Goal: Task Accomplishment & Management: Manage account settings

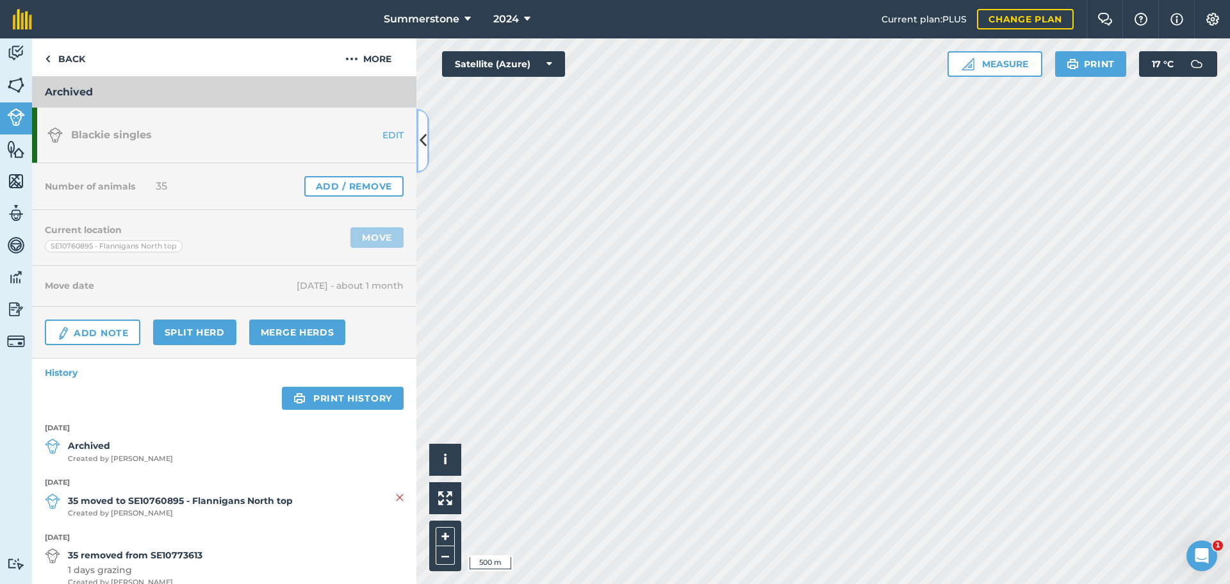
click at [425, 149] on icon at bounding box center [423, 140] width 7 height 22
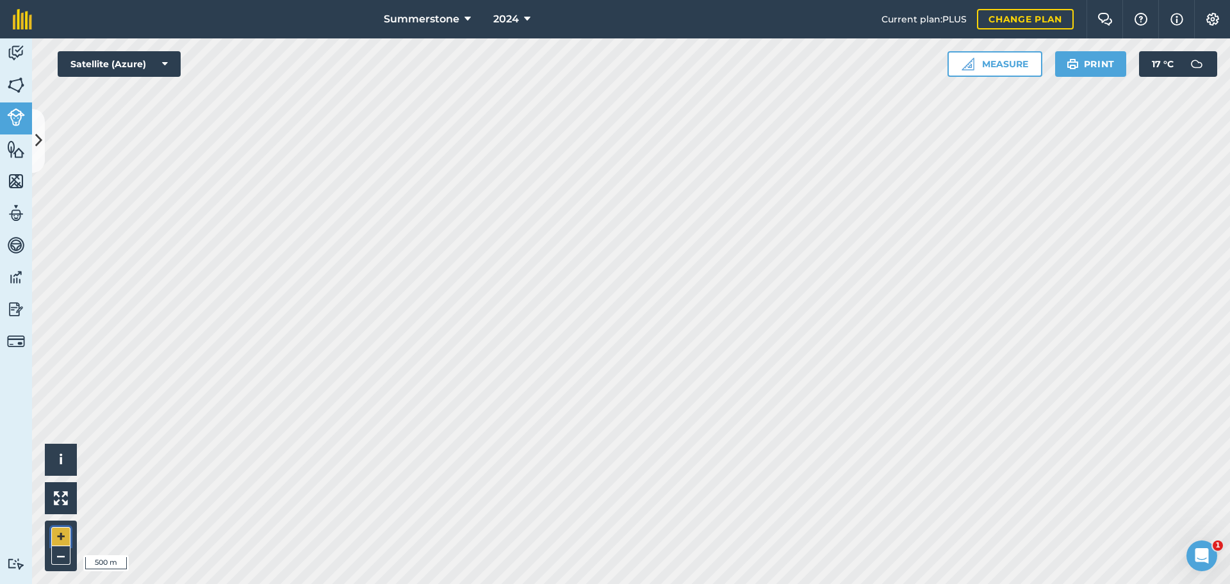
click at [65, 536] on button "+" at bounding box center [60, 536] width 19 height 19
click at [60, 553] on button "–" at bounding box center [60, 556] width 19 height 19
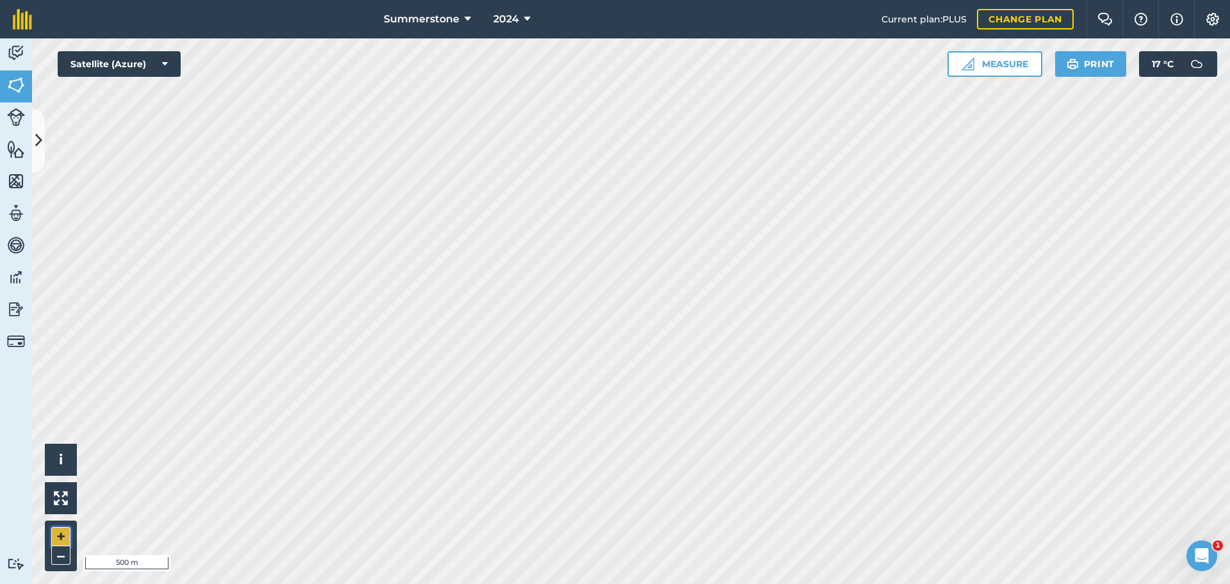
click at [64, 532] on button "+" at bounding box center [60, 536] width 19 height 19
click at [36, 141] on icon at bounding box center [38, 140] width 7 height 22
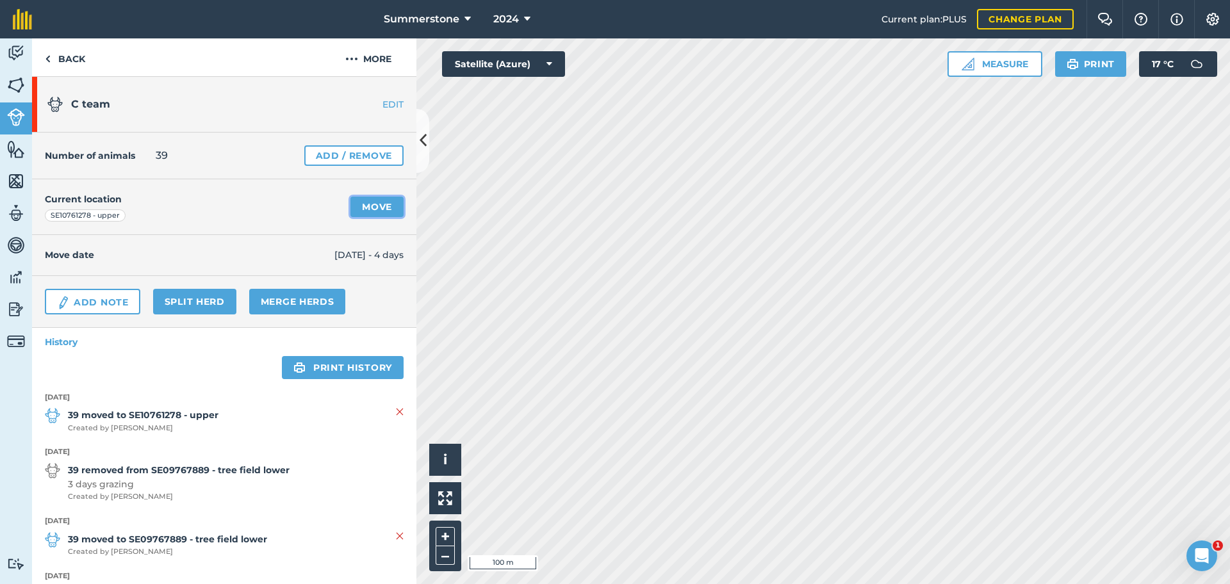
click at [362, 216] on link "Move" at bounding box center [377, 207] width 53 height 21
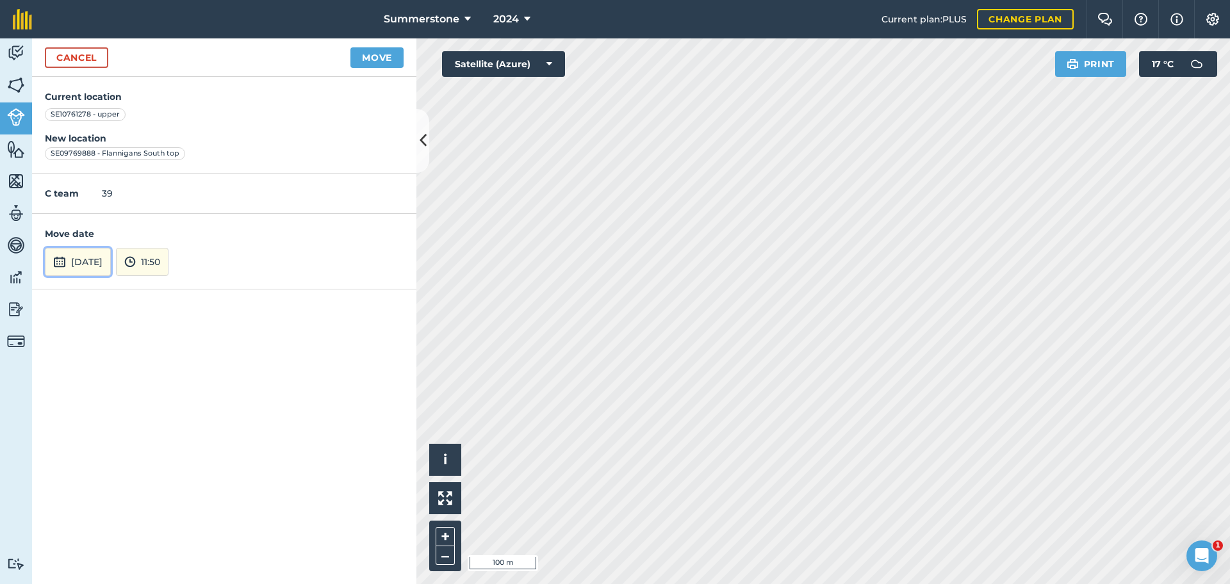
click at [111, 267] on button "[DATE]" at bounding box center [78, 262] width 66 height 28
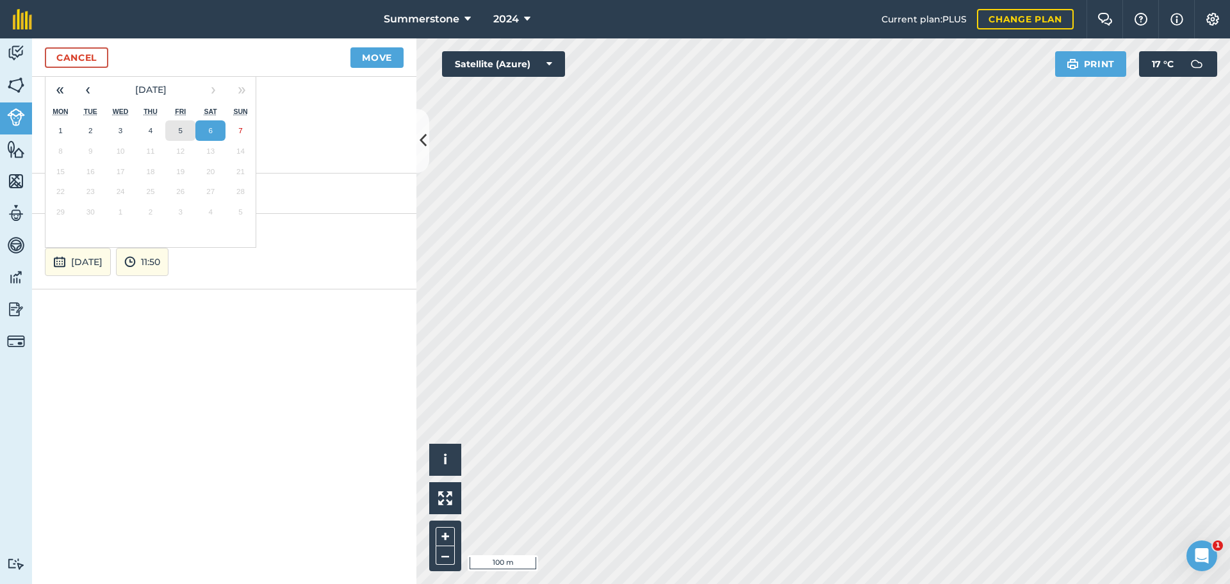
click at [183, 123] on button "5" at bounding box center [180, 130] width 30 height 21
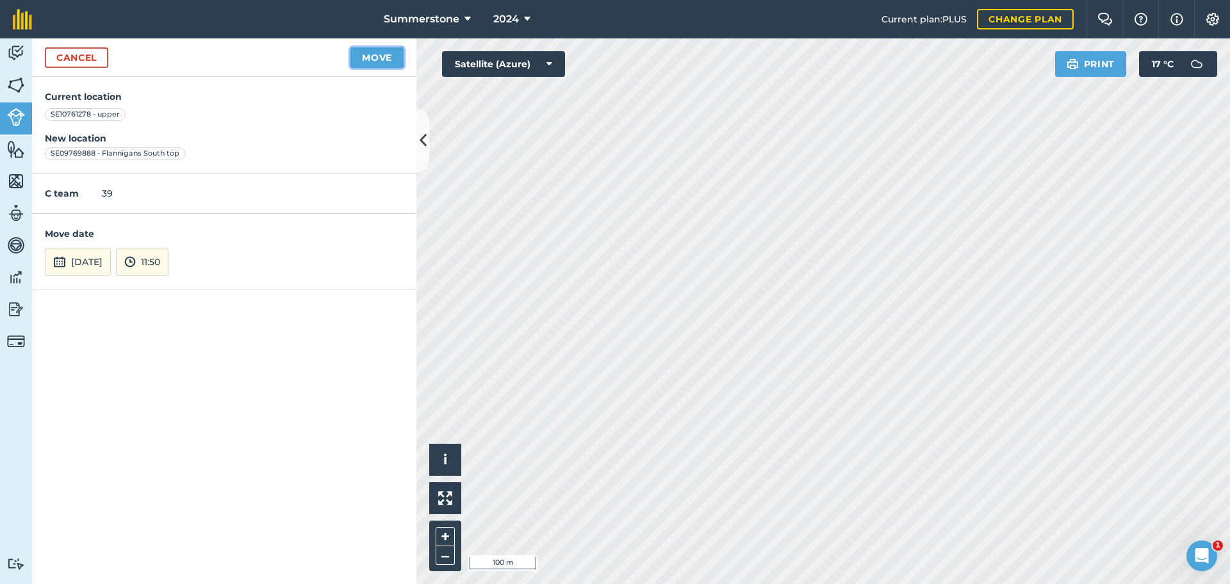
click at [373, 58] on button "Move" at bounding box center [377, 57] width 53 height 21
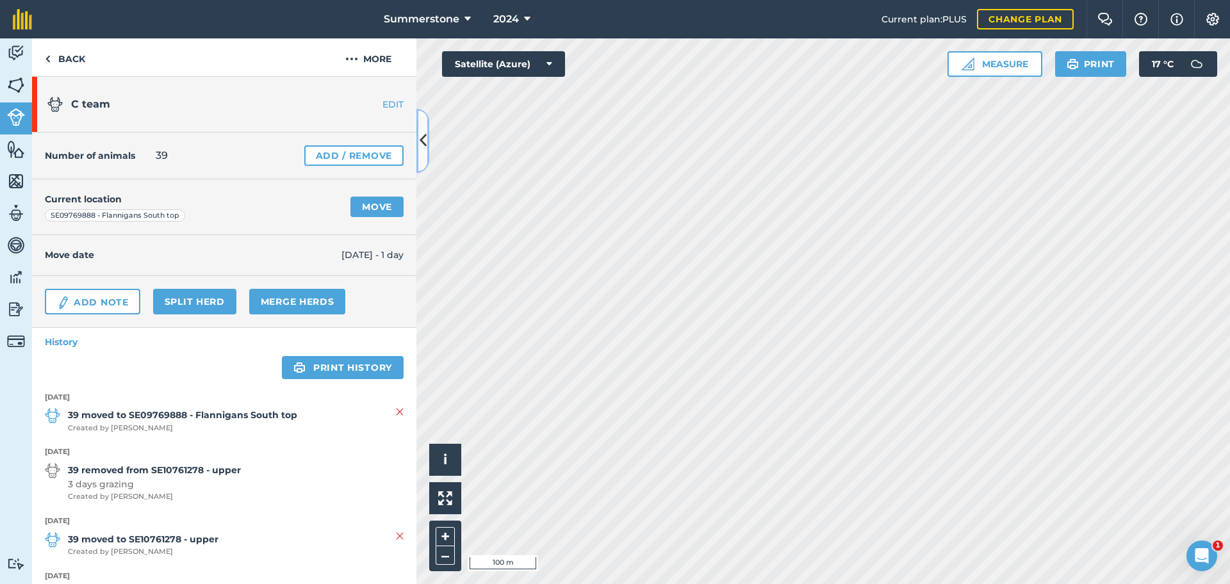
click at [421, 141] on icon at bounding box center [423, 140] width 7 height 22
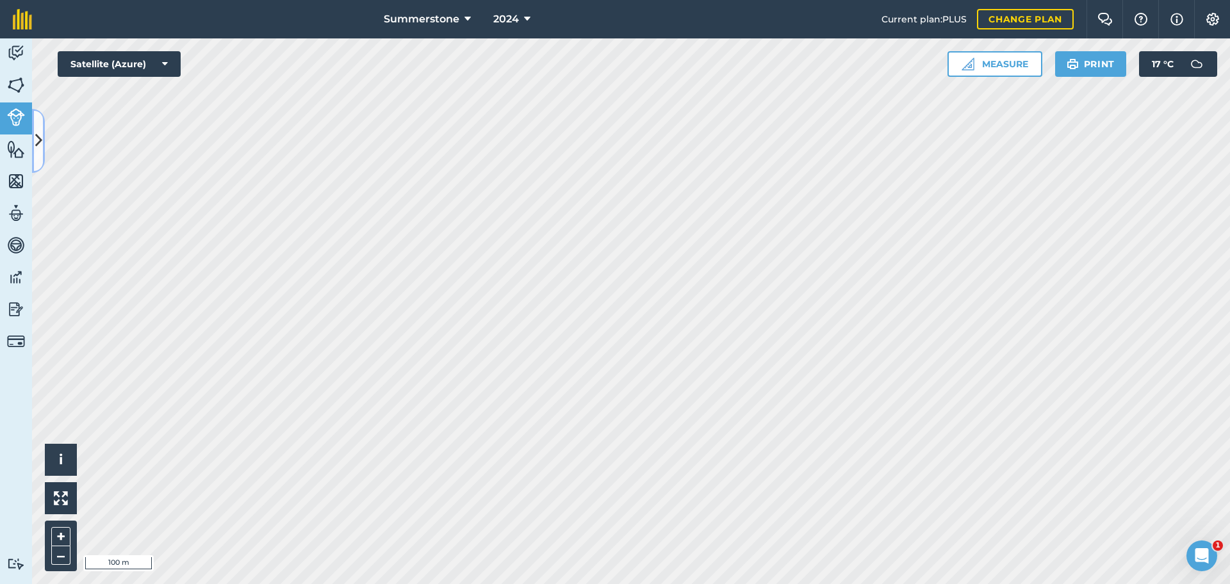
click at [38, 140] on icon at bounding box center [38, 140] width 7 height 22
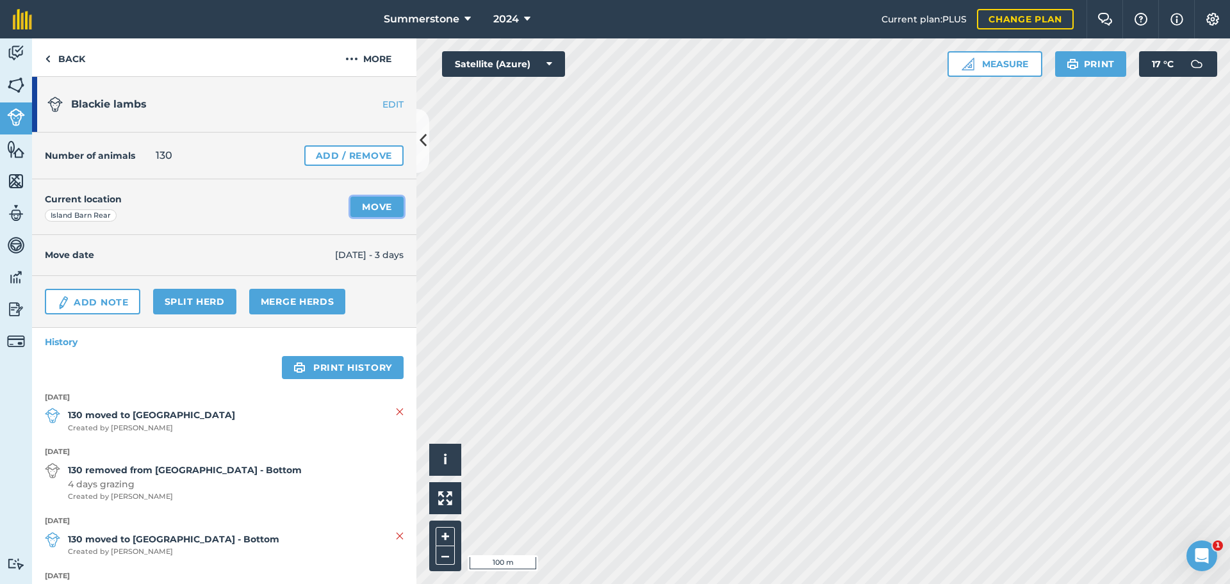
click at [365, 206] on link "Move" at bounding box center [377, 207] width 53 height 21
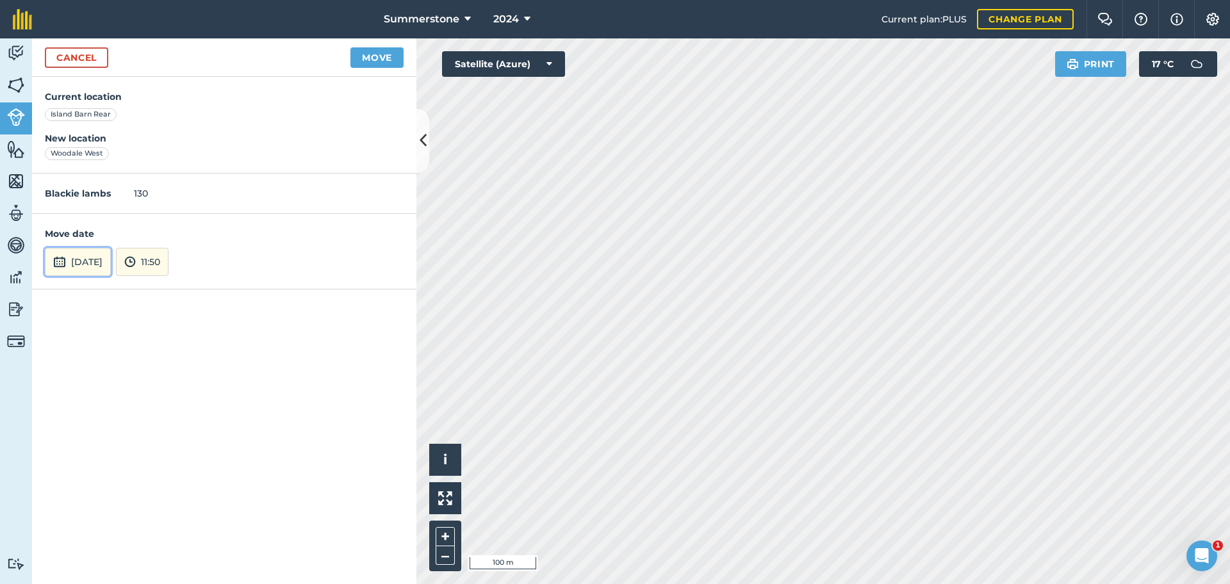
click at [82, 260] on button "[DATE]" at bounding box center [78, 262] width 66 height 28
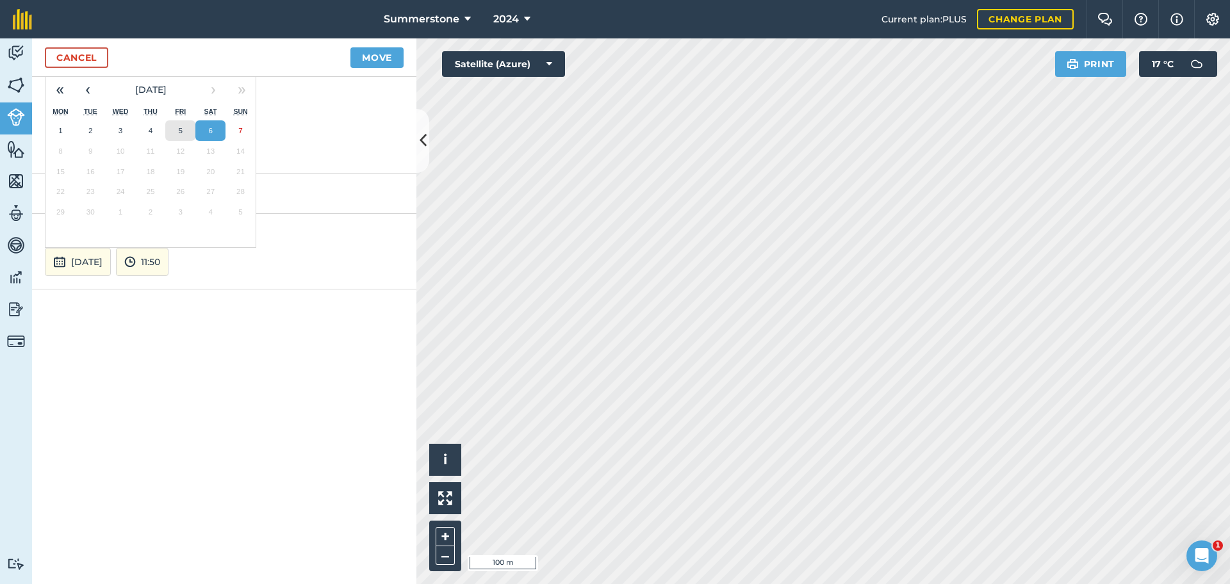
click at [179, 129] on abbr "5" at bounding box center [181, 130] width 4 height 8
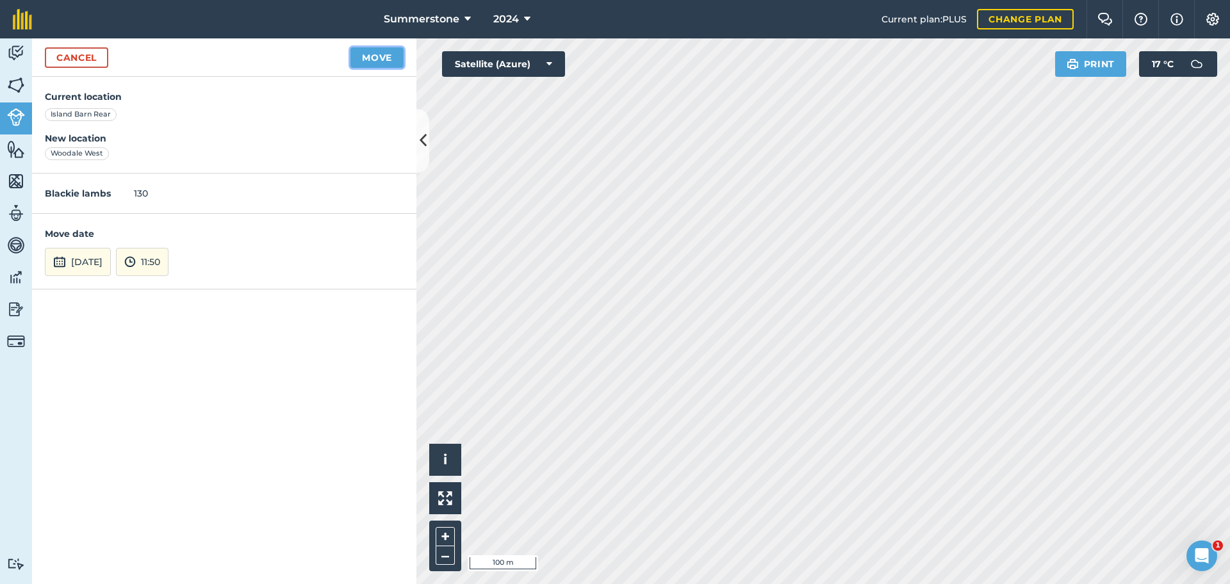
click at [372, 56] on button "Move" at bounding box center [377, 57] width 53 height 21
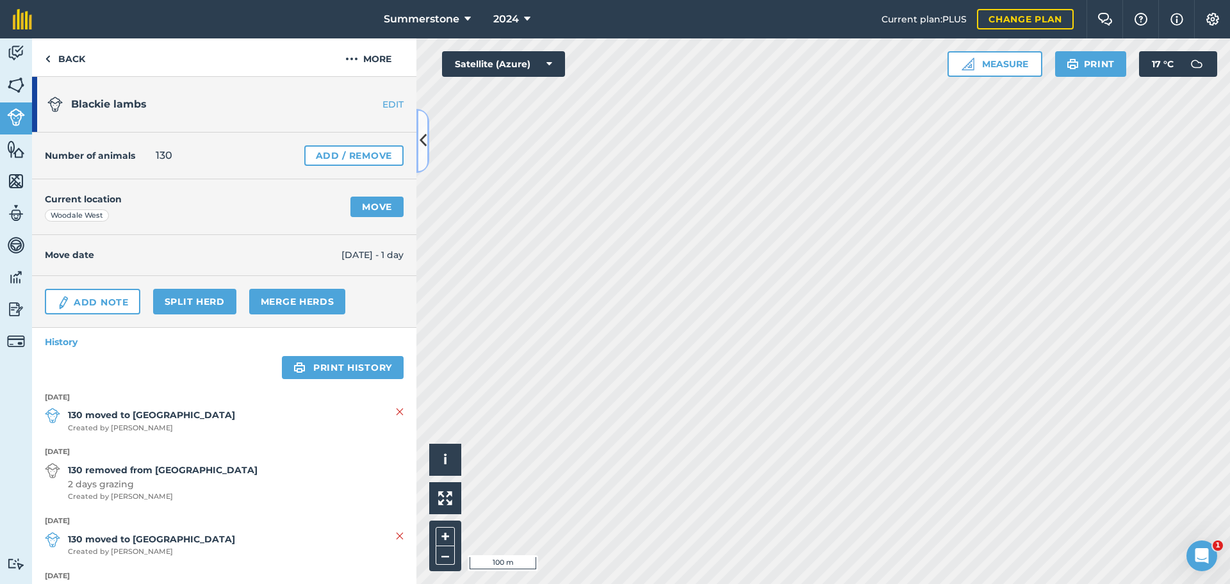
click at [424, 140] on icon at bounding box center [423, 140] width 7 height 22
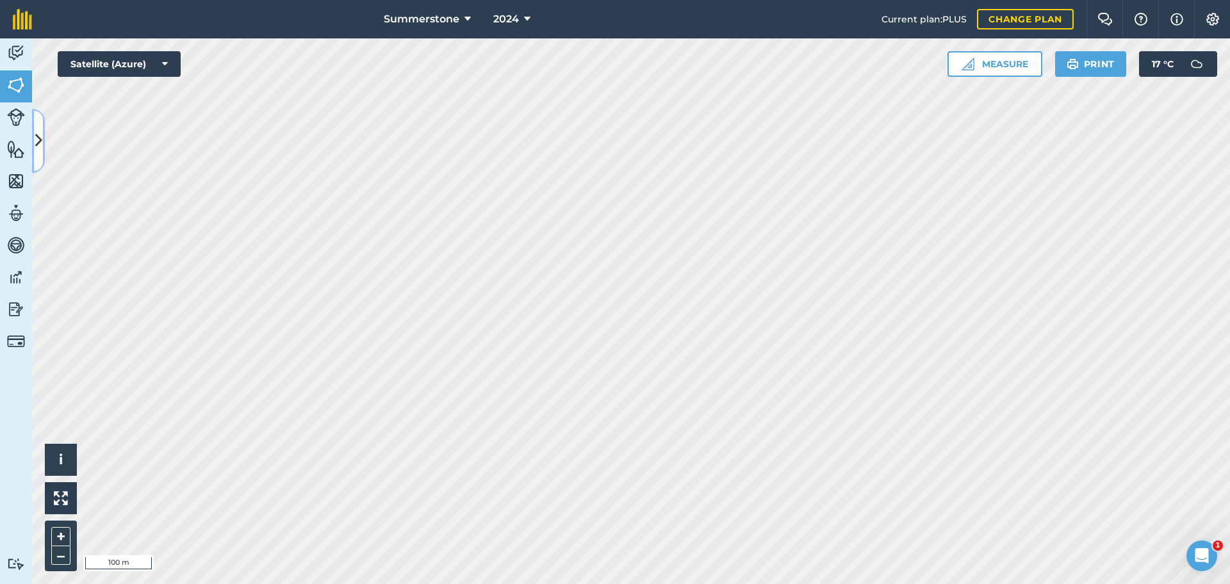
click at [39, 129] on button at bounding box center [38, 141] width 13 height 64
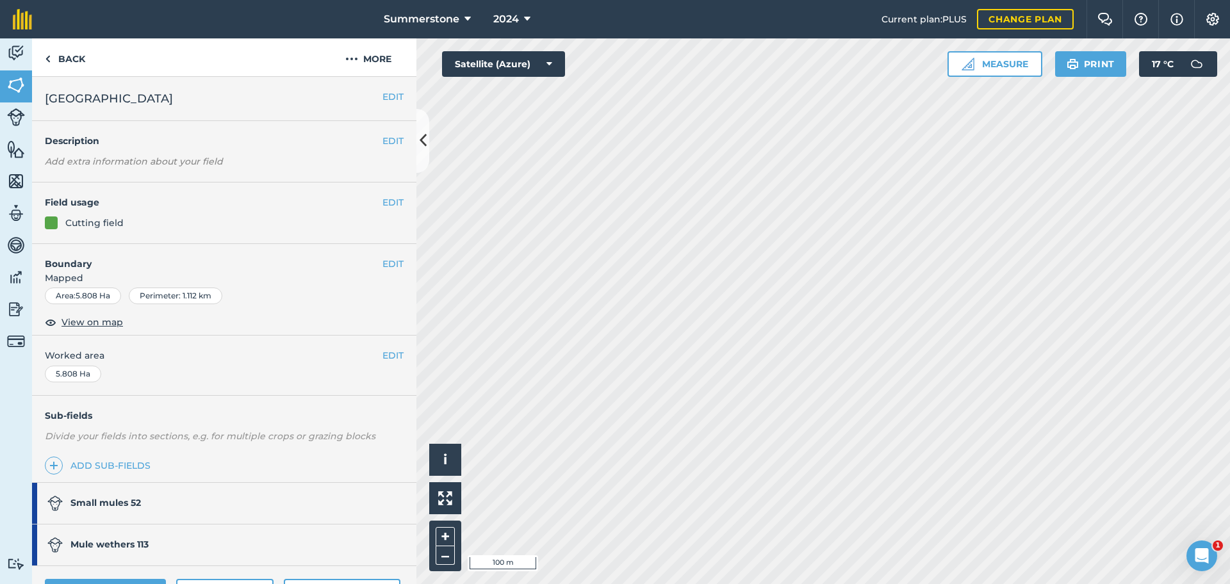
click at [120, 513] on div "Small mules 52" at bounding box center [94, 503] width 94 height 41
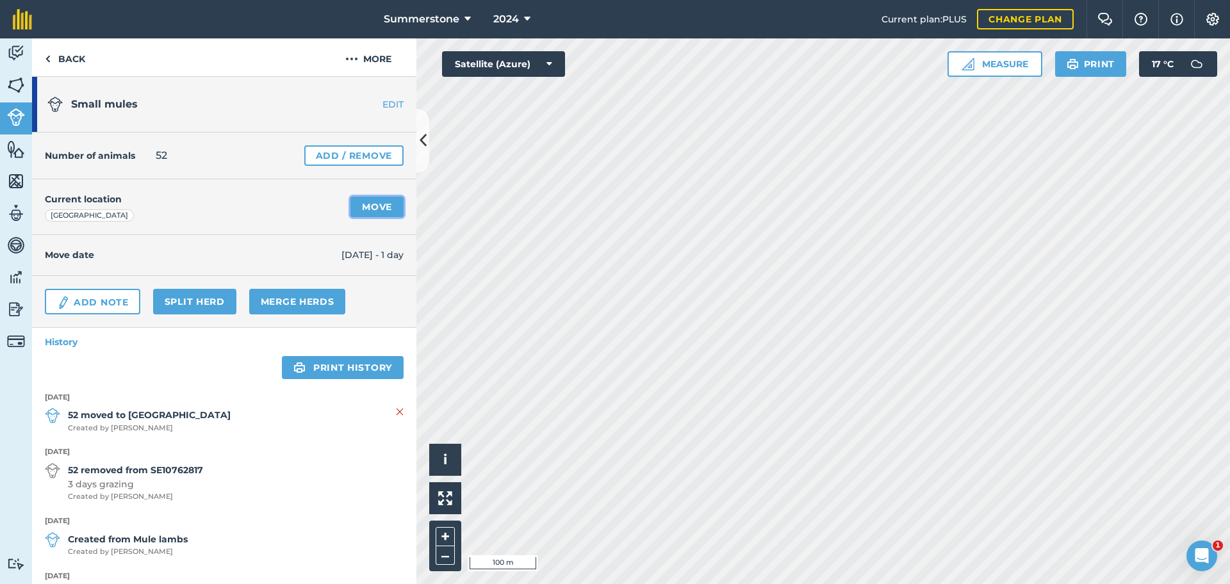
click at [370, 205] on link "Move" at bounding box center [377, 207] width 53 height 21
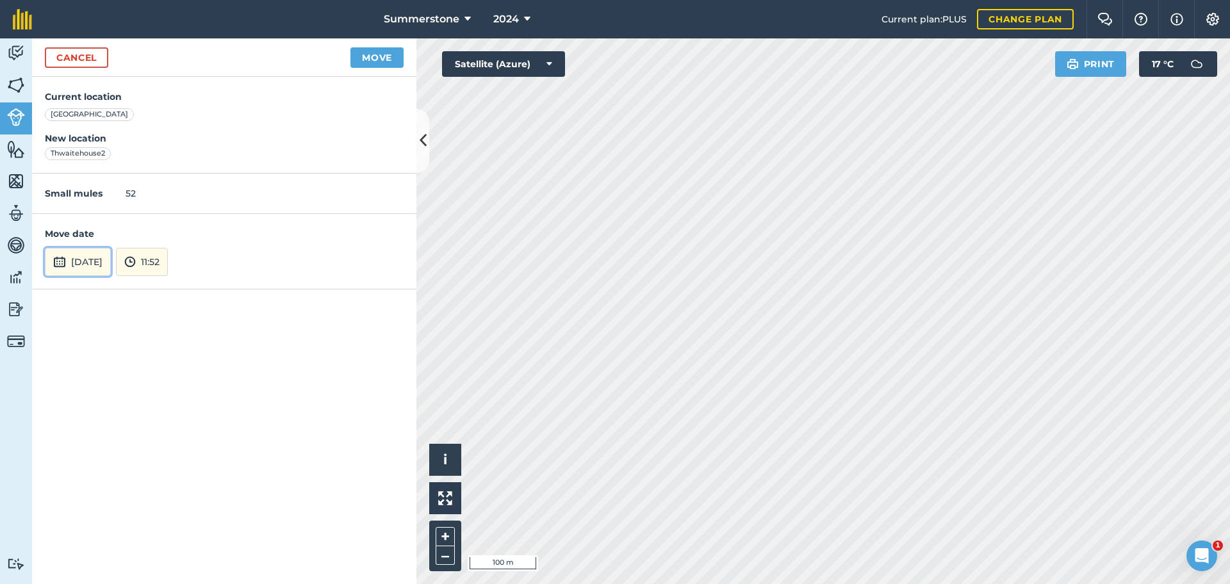
click at [99, 263] on button "[DATE]" at bounding box center [78, 262] width 66 height 28
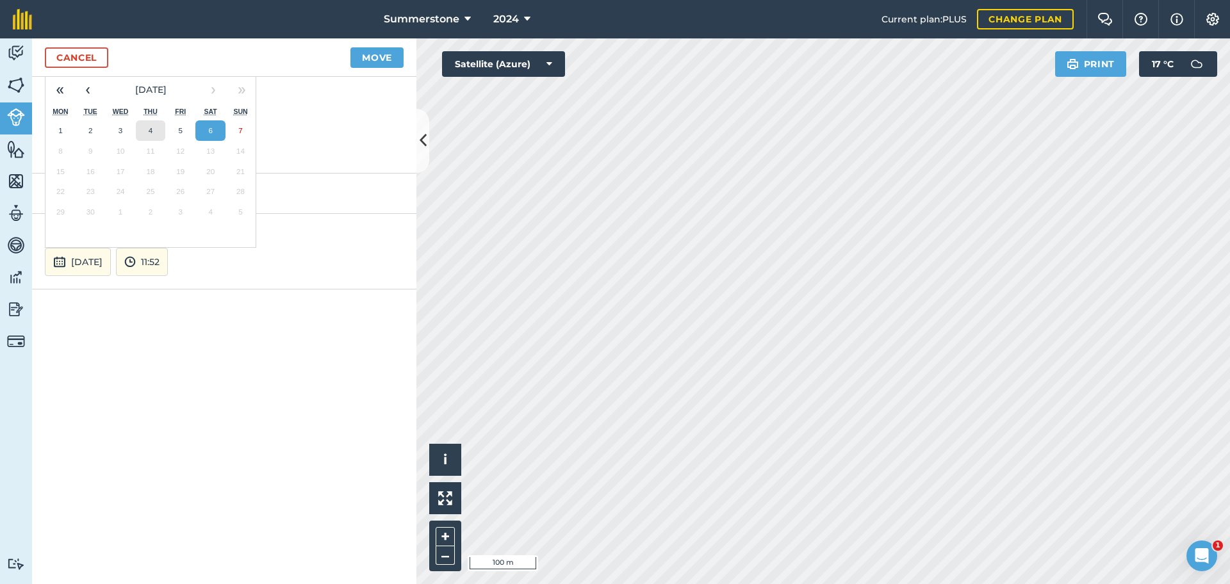
click at [154, 124] on button "4" at bounding box center [151, 130] width 30 height 21
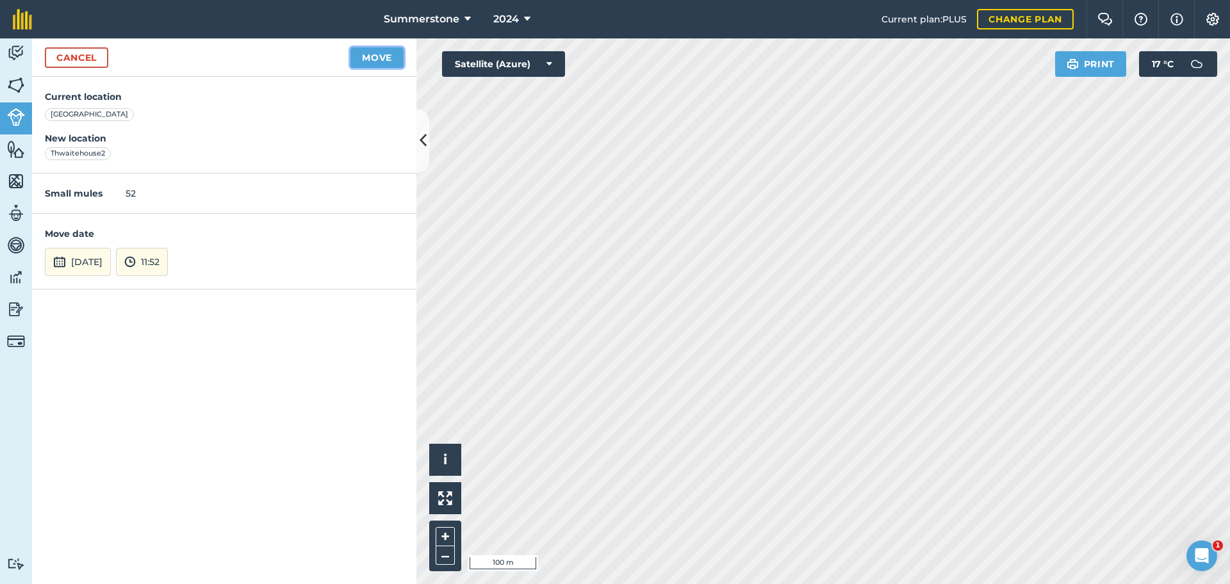
click at [374, 52] on button "Move" at bounding box center [377, 57] width 53 height 21
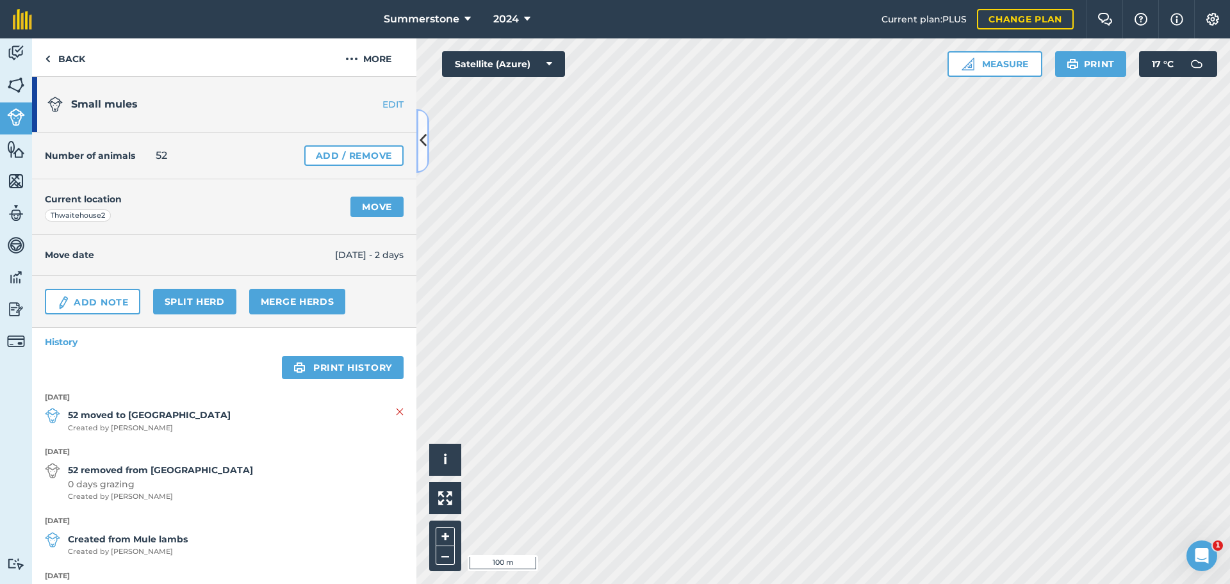
click at [425, 160] on button at bounding box center [423, 141] width 13 height 64
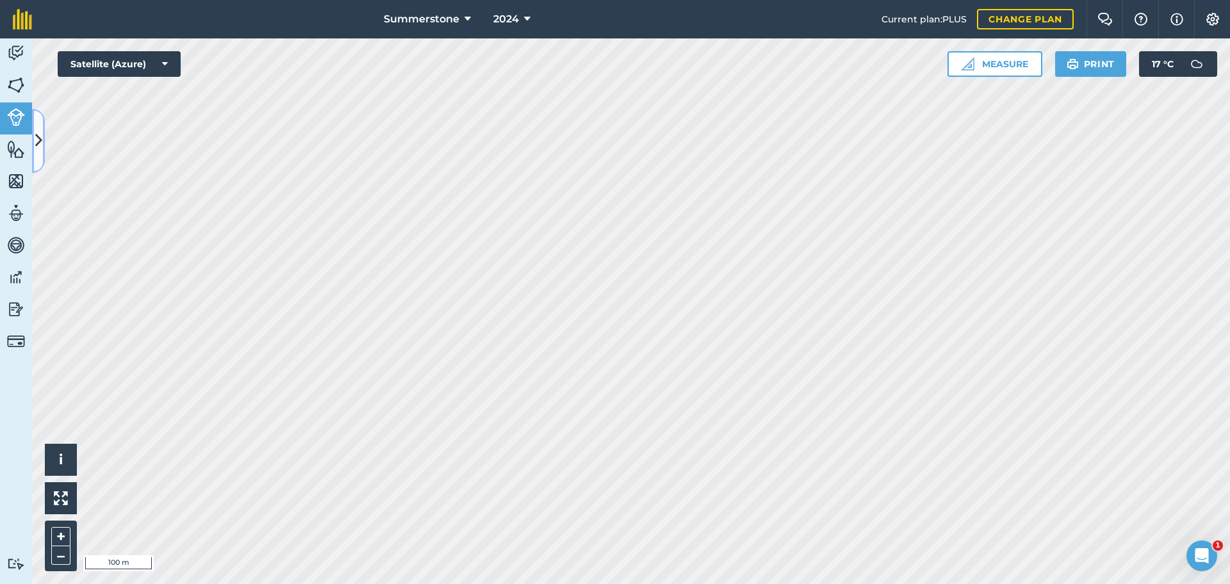
click at [37, 124] on button at bounding box center [38, 141] width 13 height 64
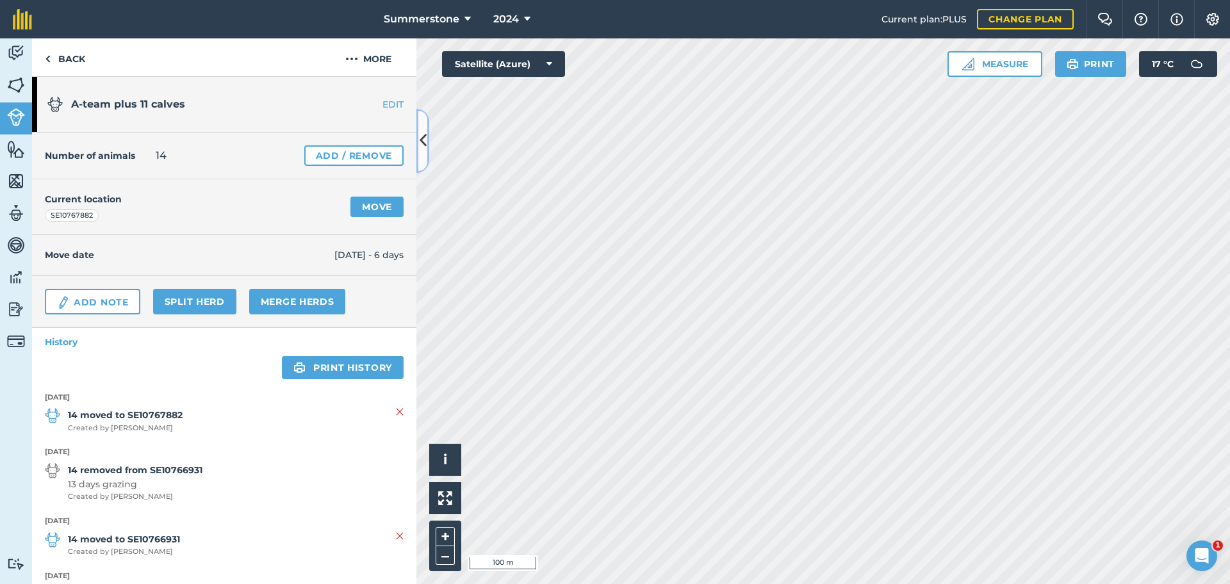
click at [420, 143] on icon at bounding box center [423, 140] width 7 height 22
